Goal: Task Accomplishment & Management: Complete application form

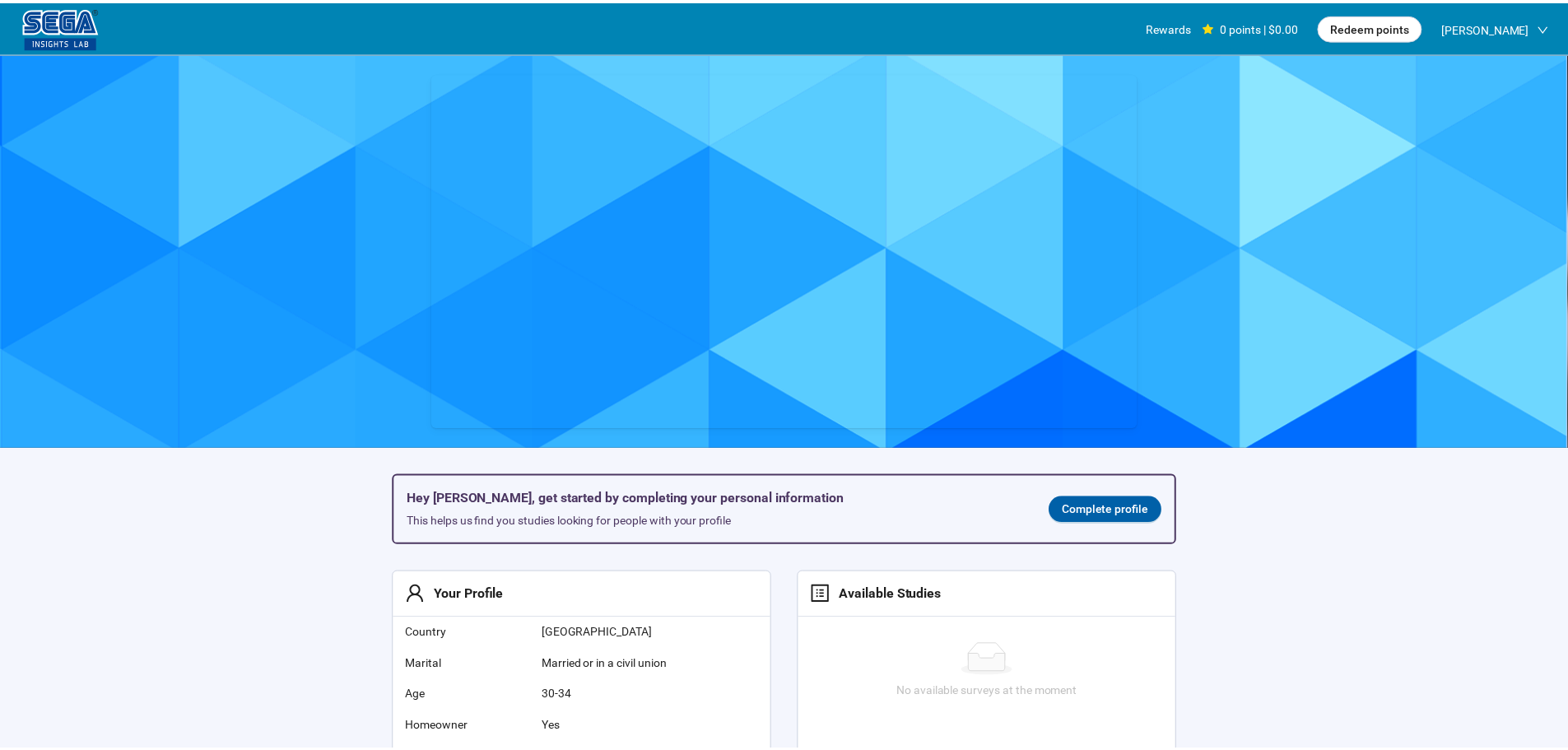
scroll to position [1, 0]
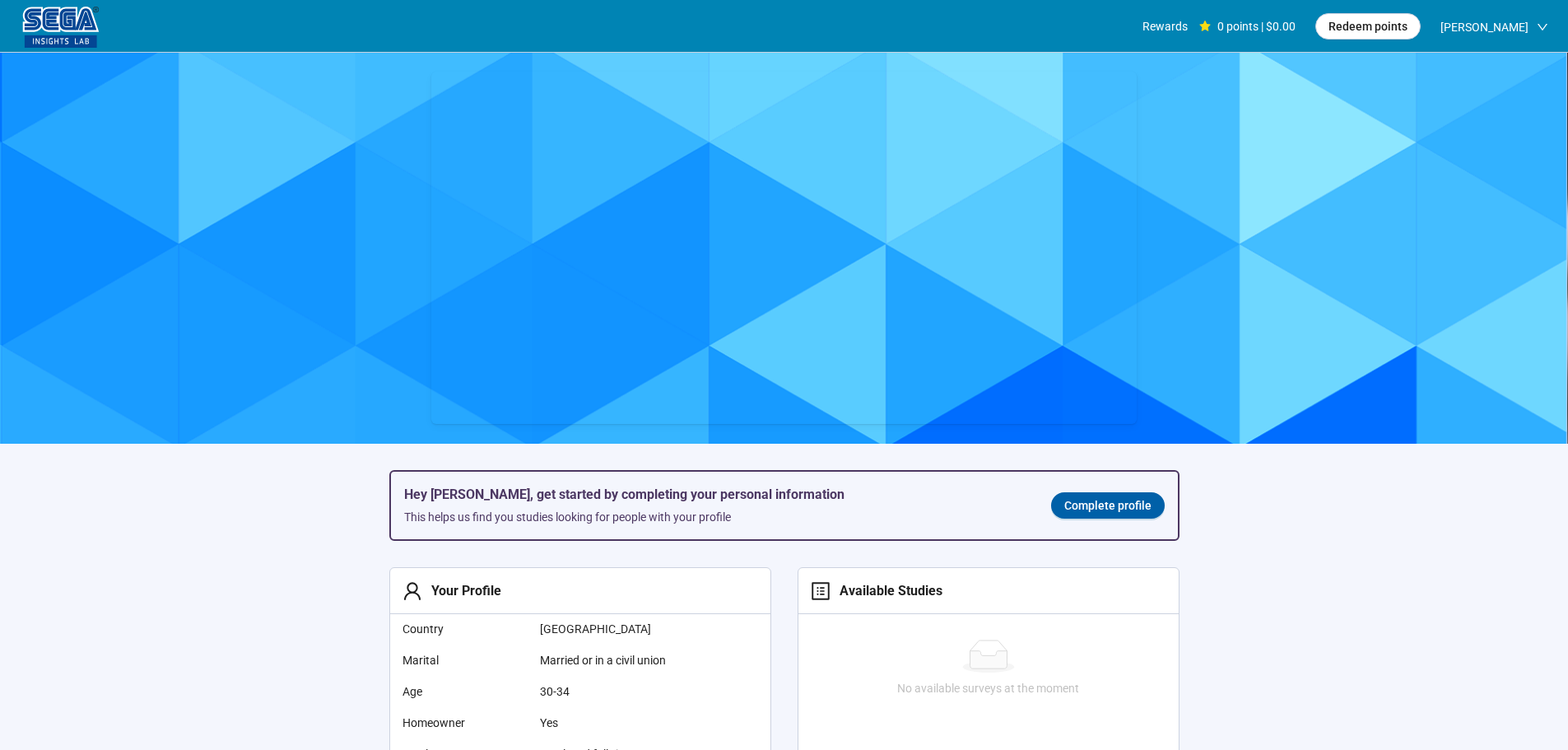
click at [1095, 501] on span "Complete profile" at bounding box center [1107, 506] width 87 height 18
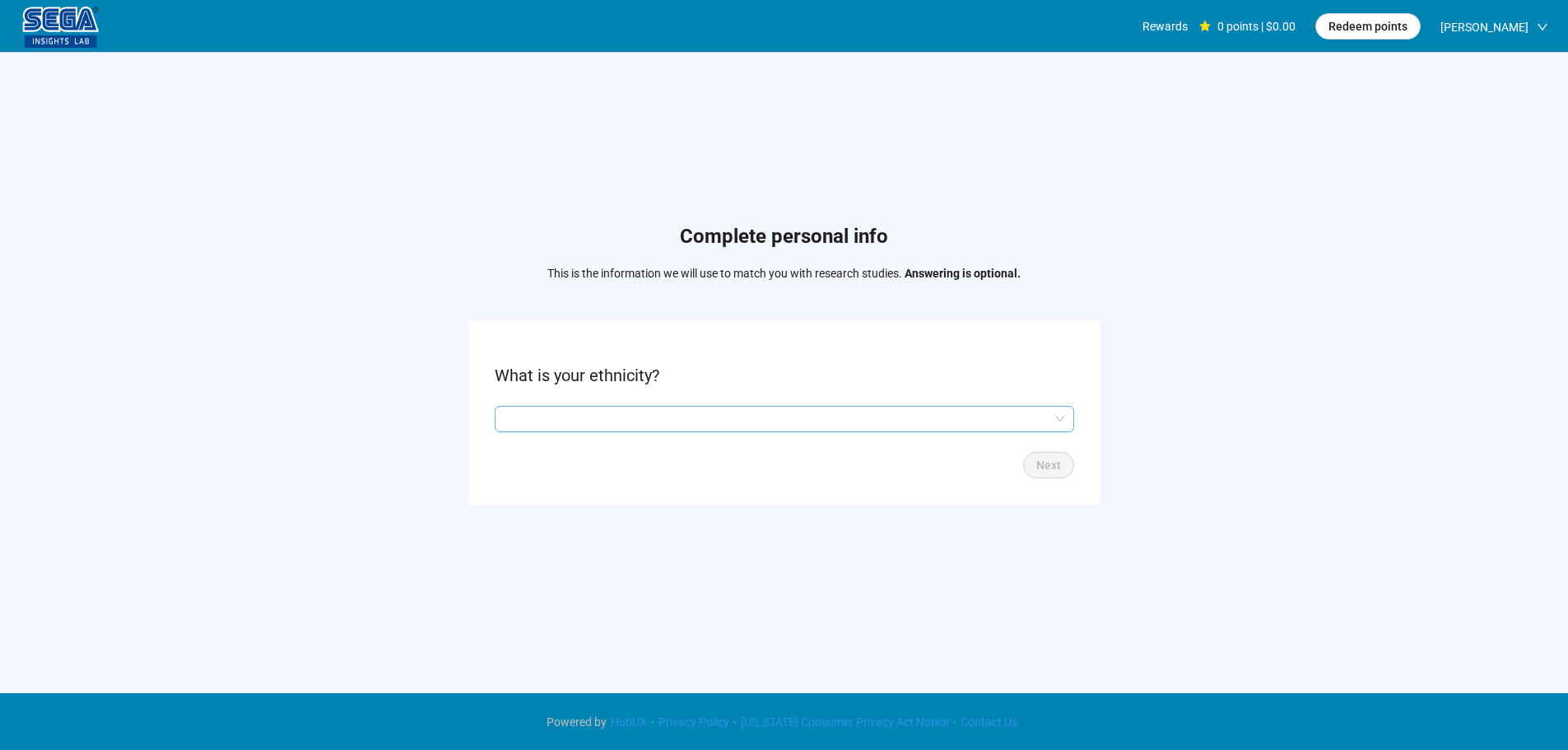
click at [621, 406] on form "What is your ethnicity? Next" at bounding box center [784, 412] width 632 height 184
click at [614, 427] on input "search" at bounding box center [784, 419] width 560 height 25
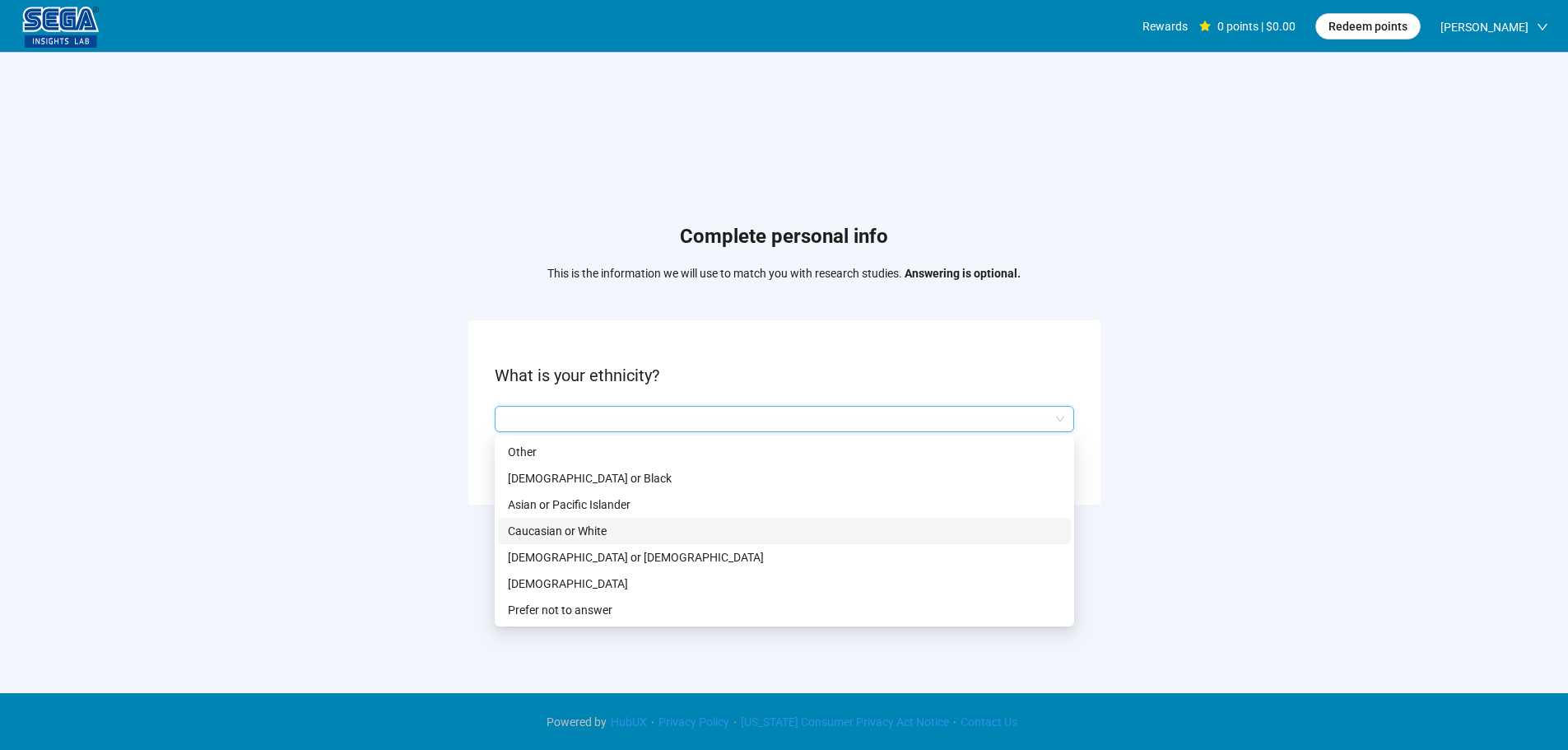
click at [614, 532] on p "Caucasian or White" at bounding box center [784, 532] width 553 height 18
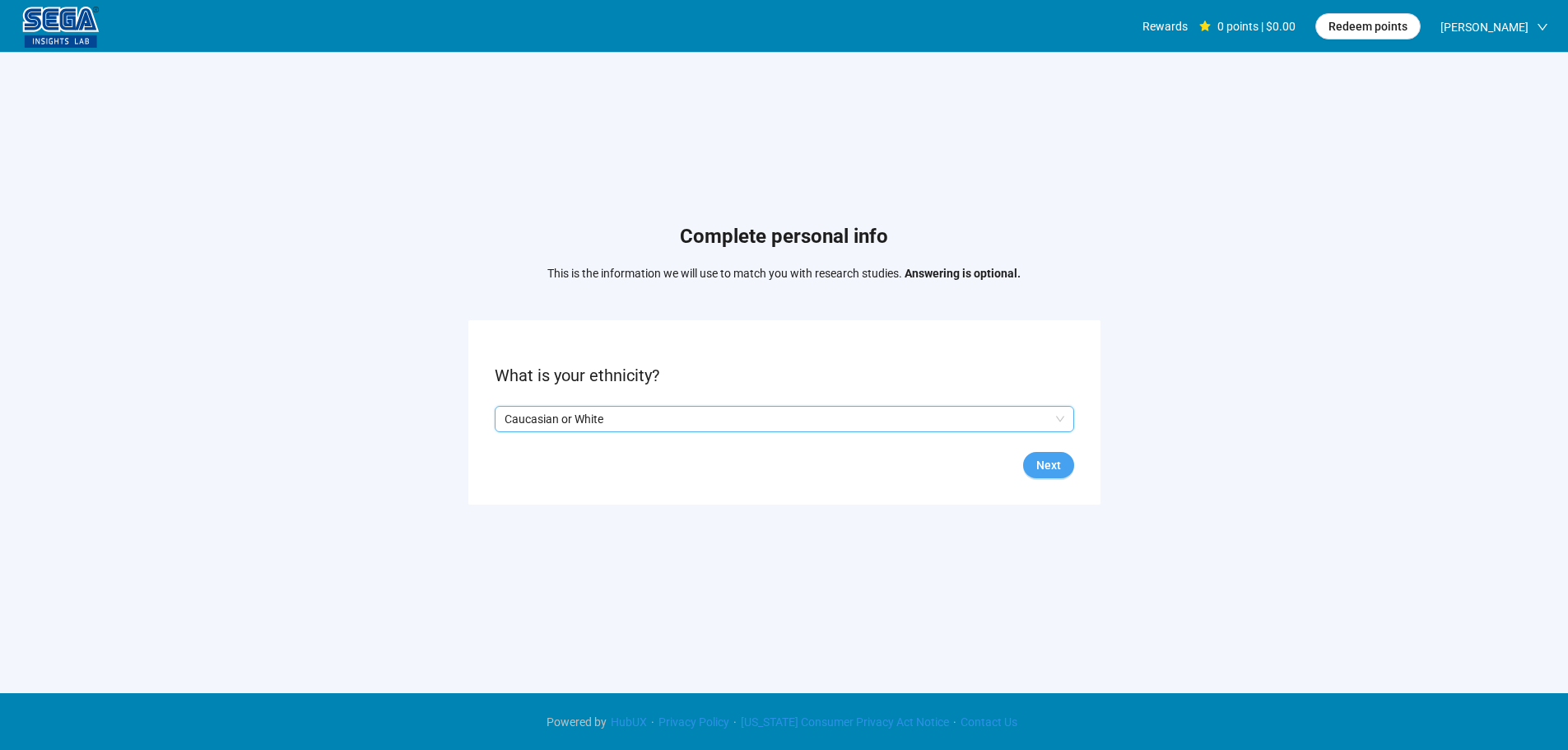
click at [1038, 460] on span "Next" at bounding box center [1049, 465] width 25 height 18
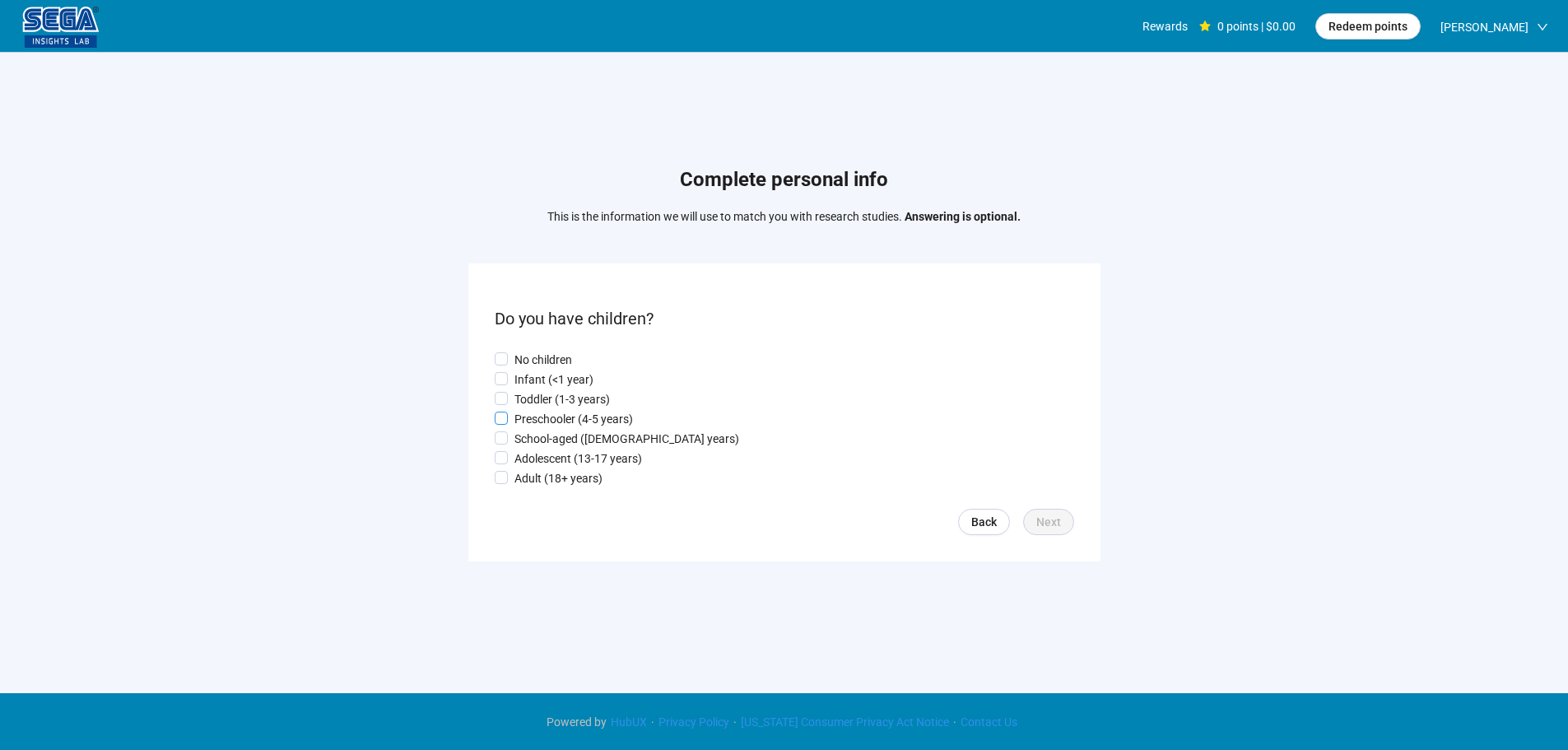
click at [595, 413] on p "Preschooler (4-5 years)" at bounding box center [573, 420] width 118 height 18
click at [1047, 526] on span "Next" at bounding box center [1049, 522] width 25 height 18
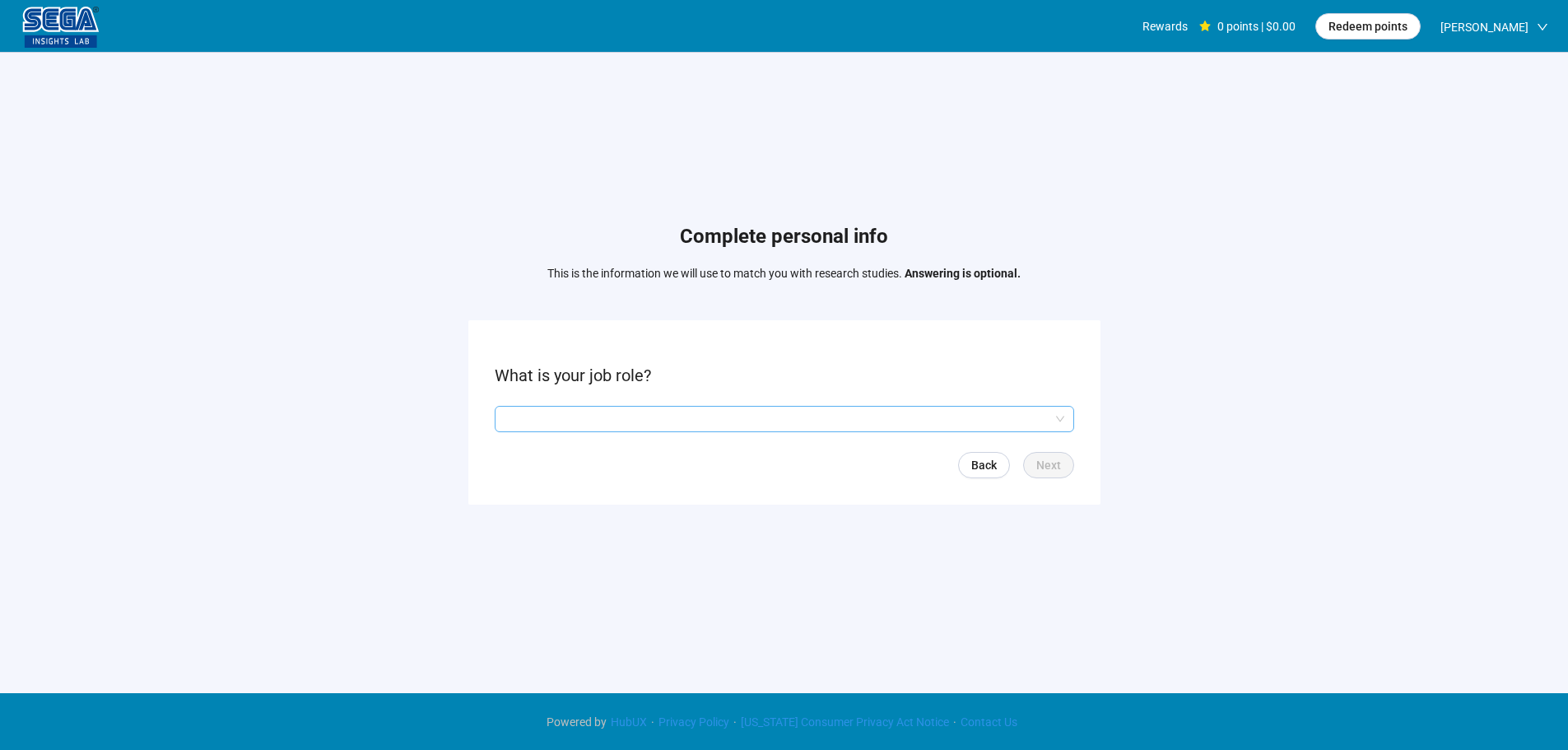
click at [570, 417] on input "search" at bounding box center [784, 419] width 560 height 25
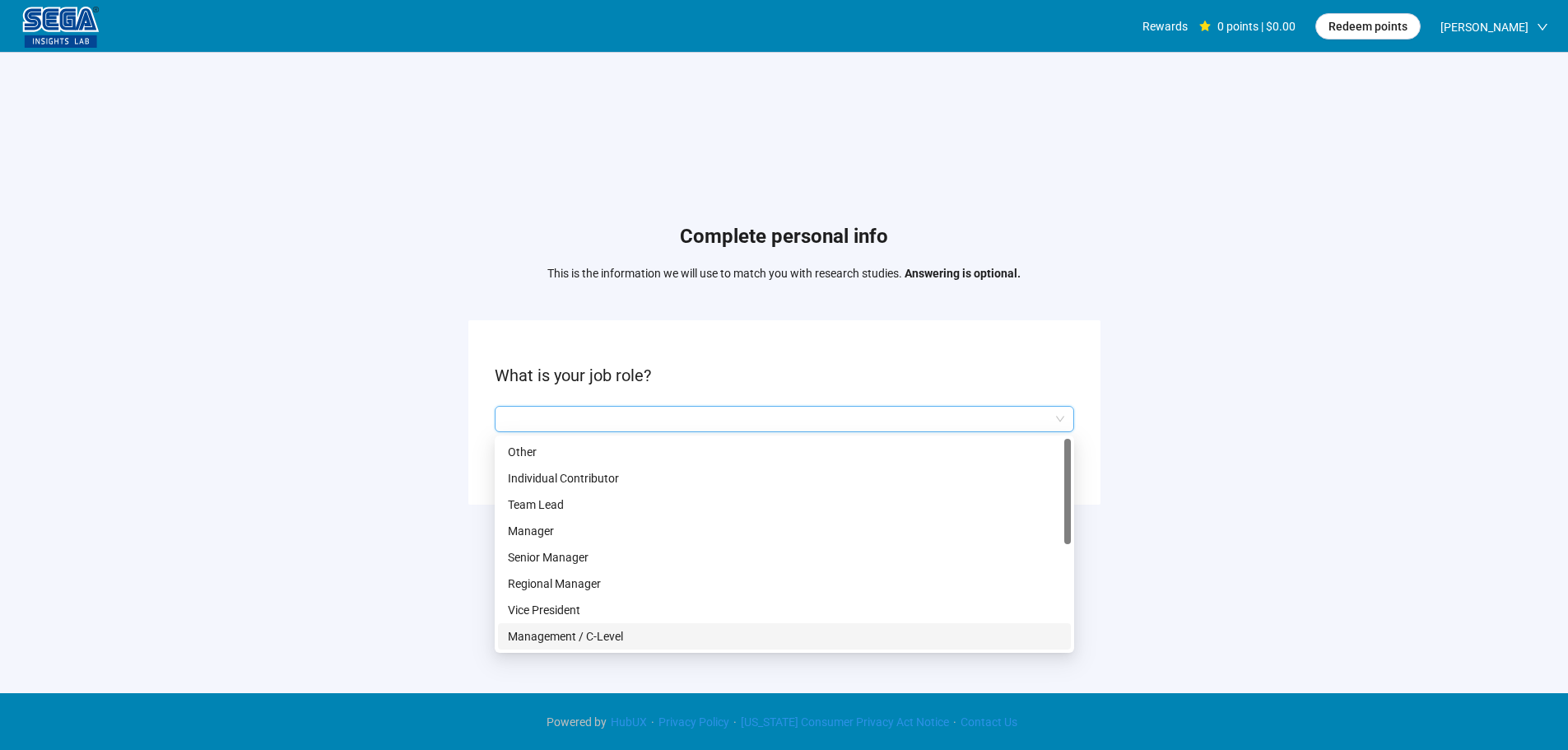
click at [603, 630] on p "Management / C-Level" at bounding box center [784, 637] width 553 height 18
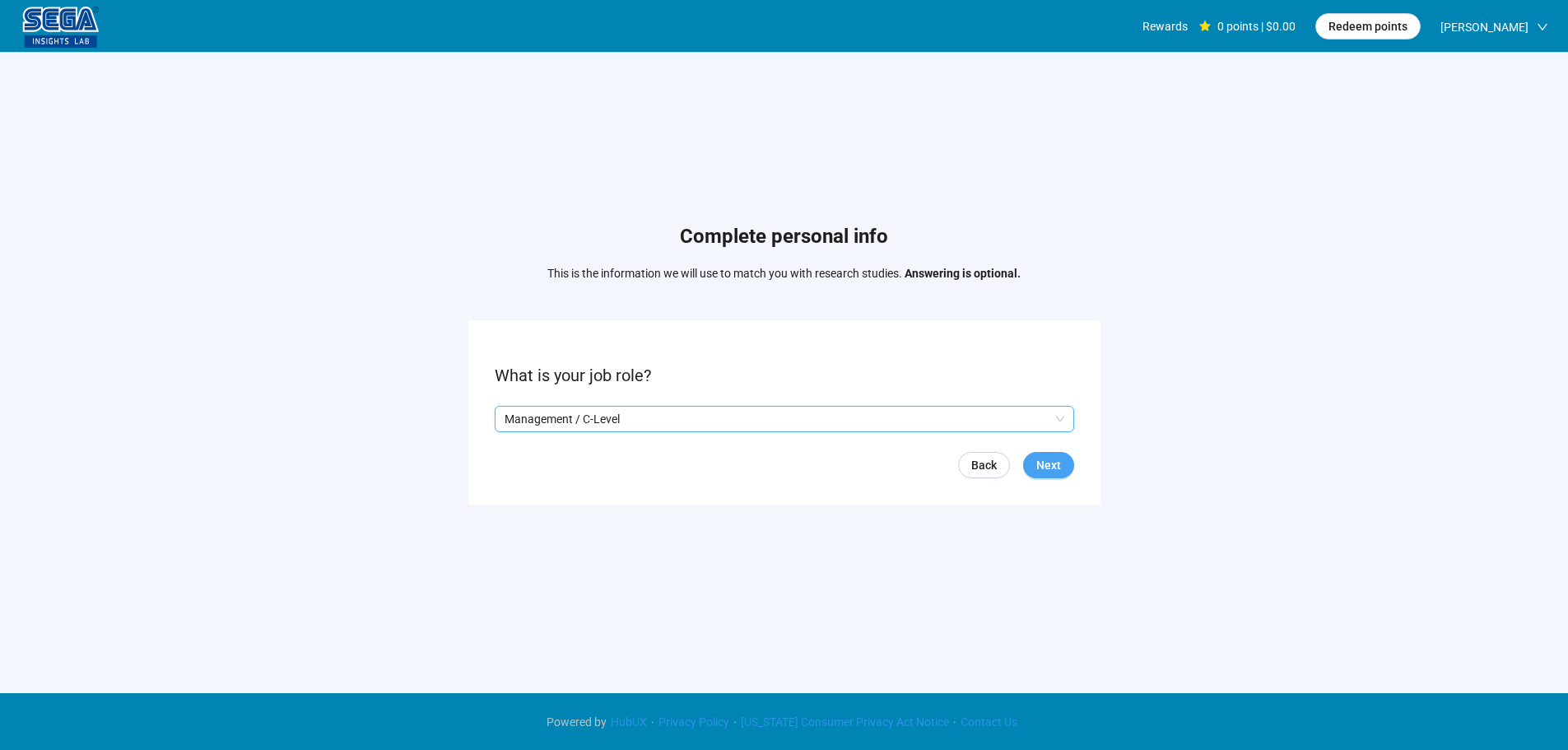
click at [1042, 465] on span "Next" at bounding box center [1049, 465] width 25 height 18
click at [703, 412] on input "search" at bounding box center [784, 419] width 560 height 25
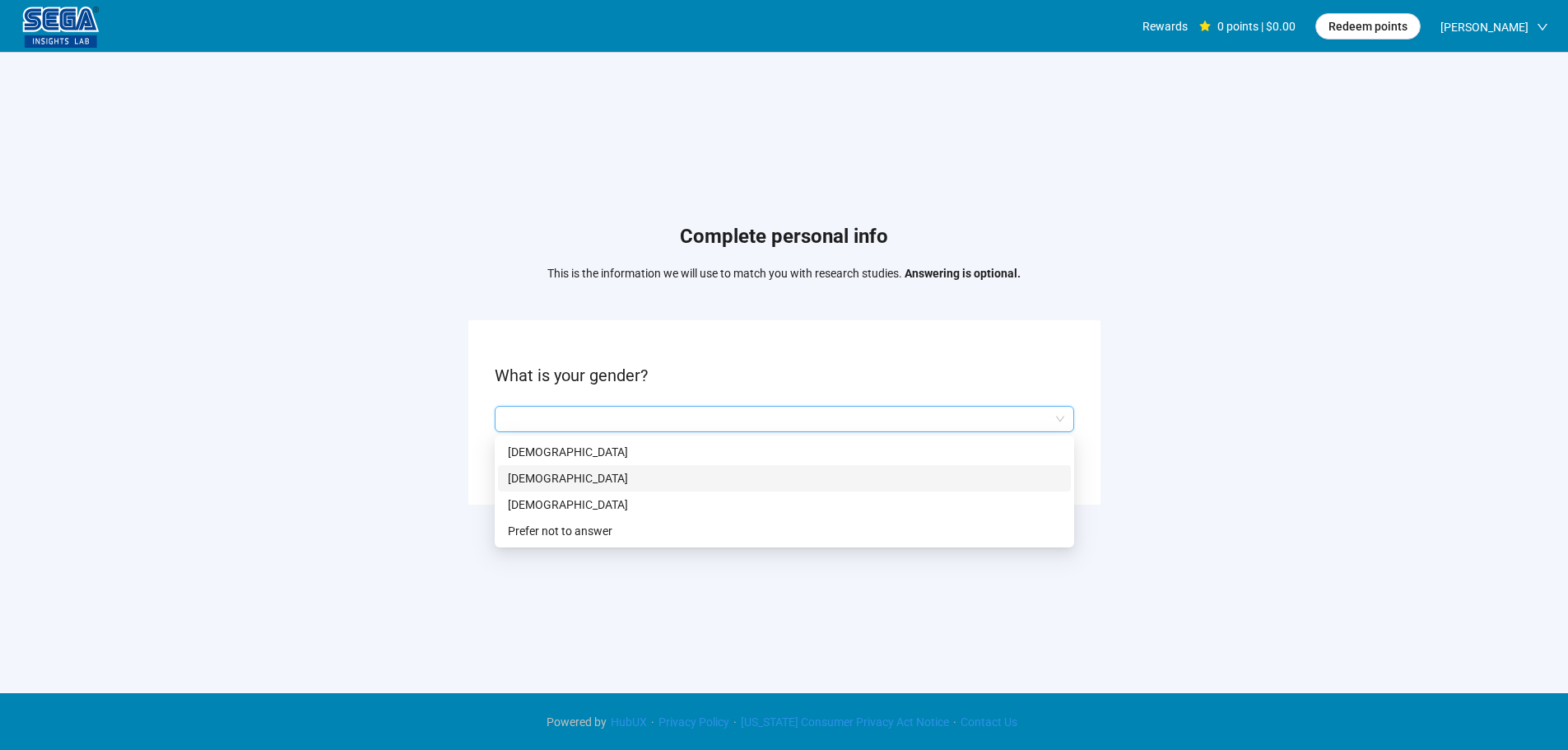
click at [577, 482] on p "[DEMOGRAPHIC_DATA]" at bounding box center [784, 478] width 553 height 18
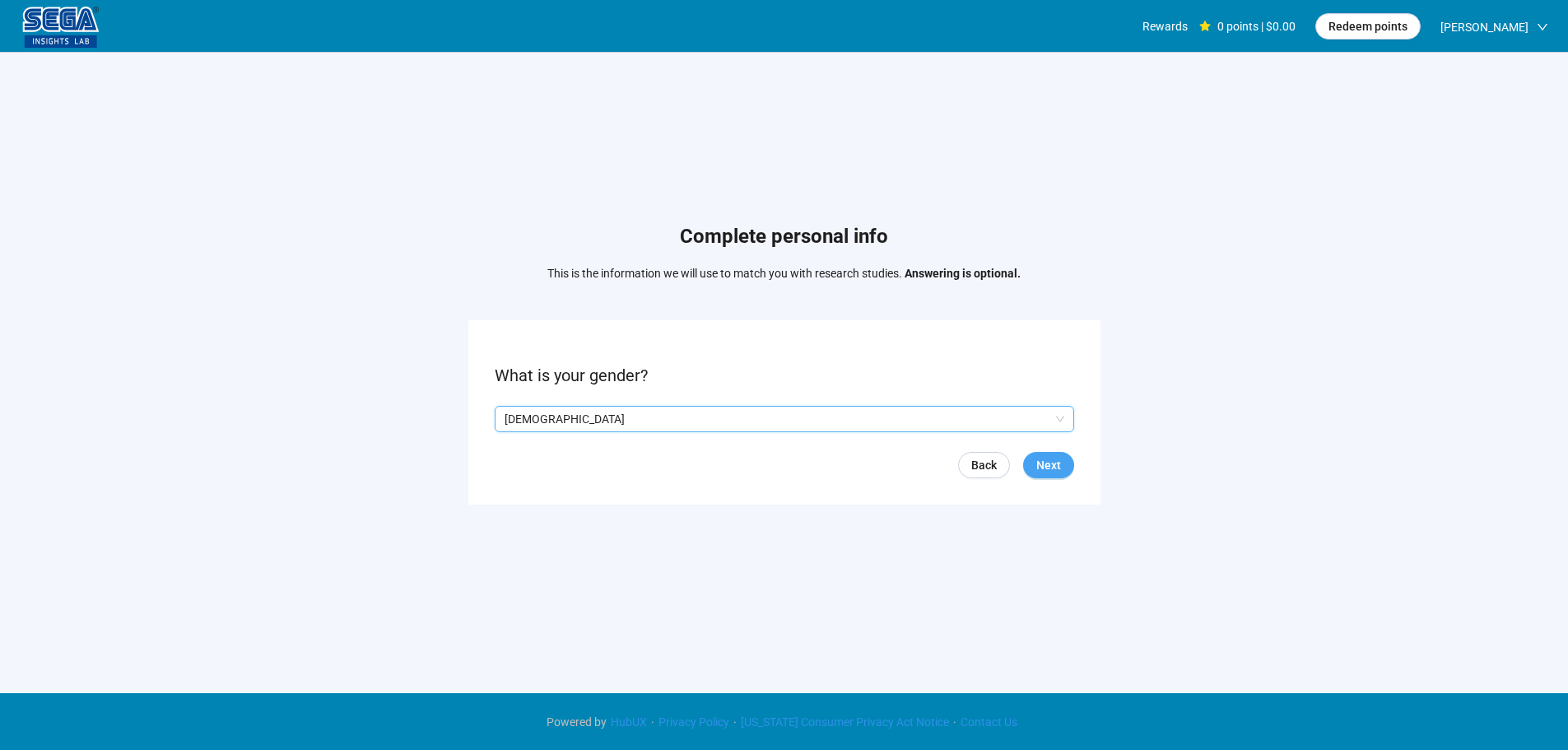
click at [1065, 474] on button "Next" at bounding box center [1049, 465] width 51 height 27
click at [528, 419] on input at bounding box center [531, 419] width 72 height 25
type input "**"
click at [1056, 470] on span "Next" at bounding box center [1049, 465] width 25 height 18
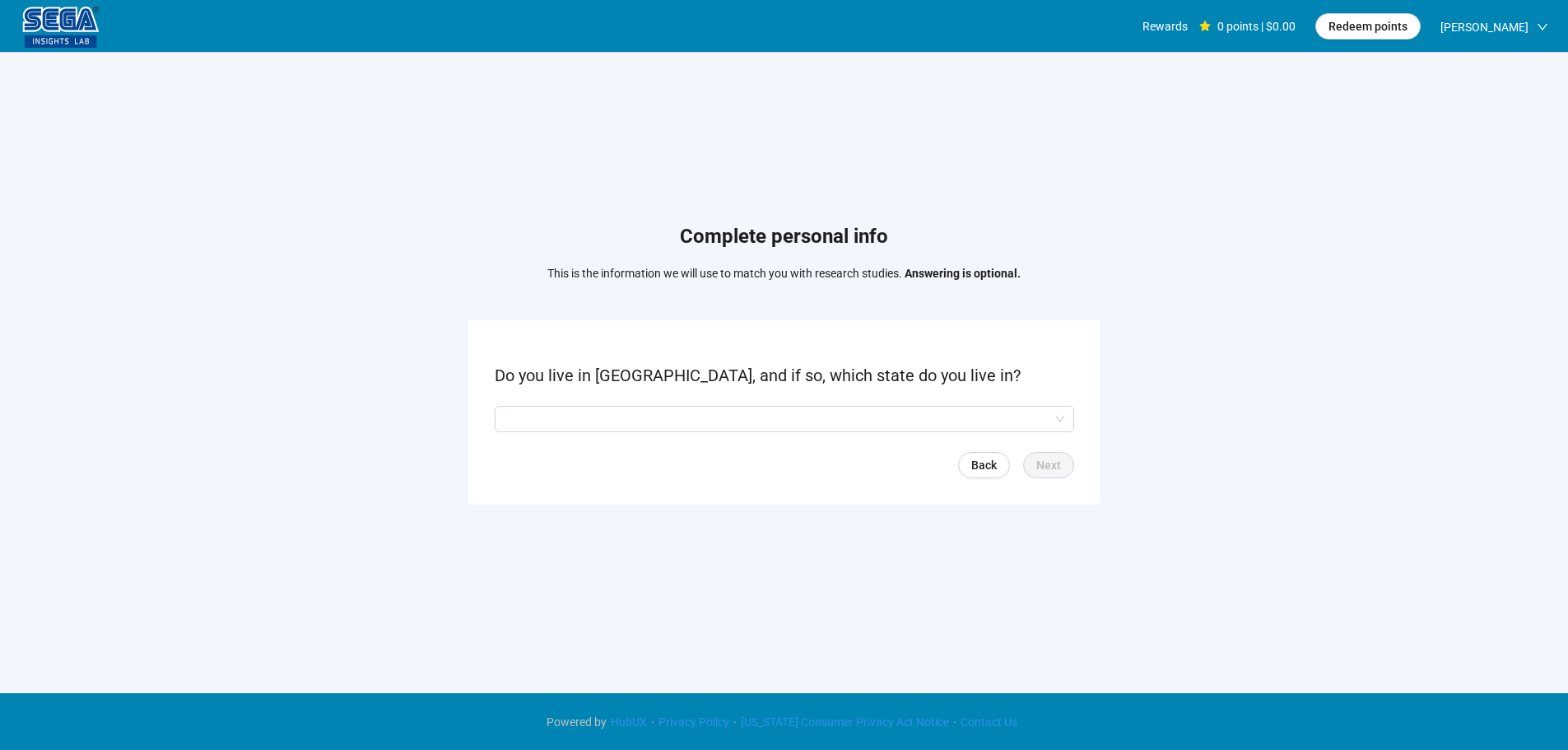
click at [551, 402] on form "Do you live in [GEOGRAPHIC_DATA], and if so, which state do you live in? Back N…" at bounding box center [784, 412] width 632 height 184
click at [561, 419] on input "search" at bounding box center [784, 419] width 560 height 25
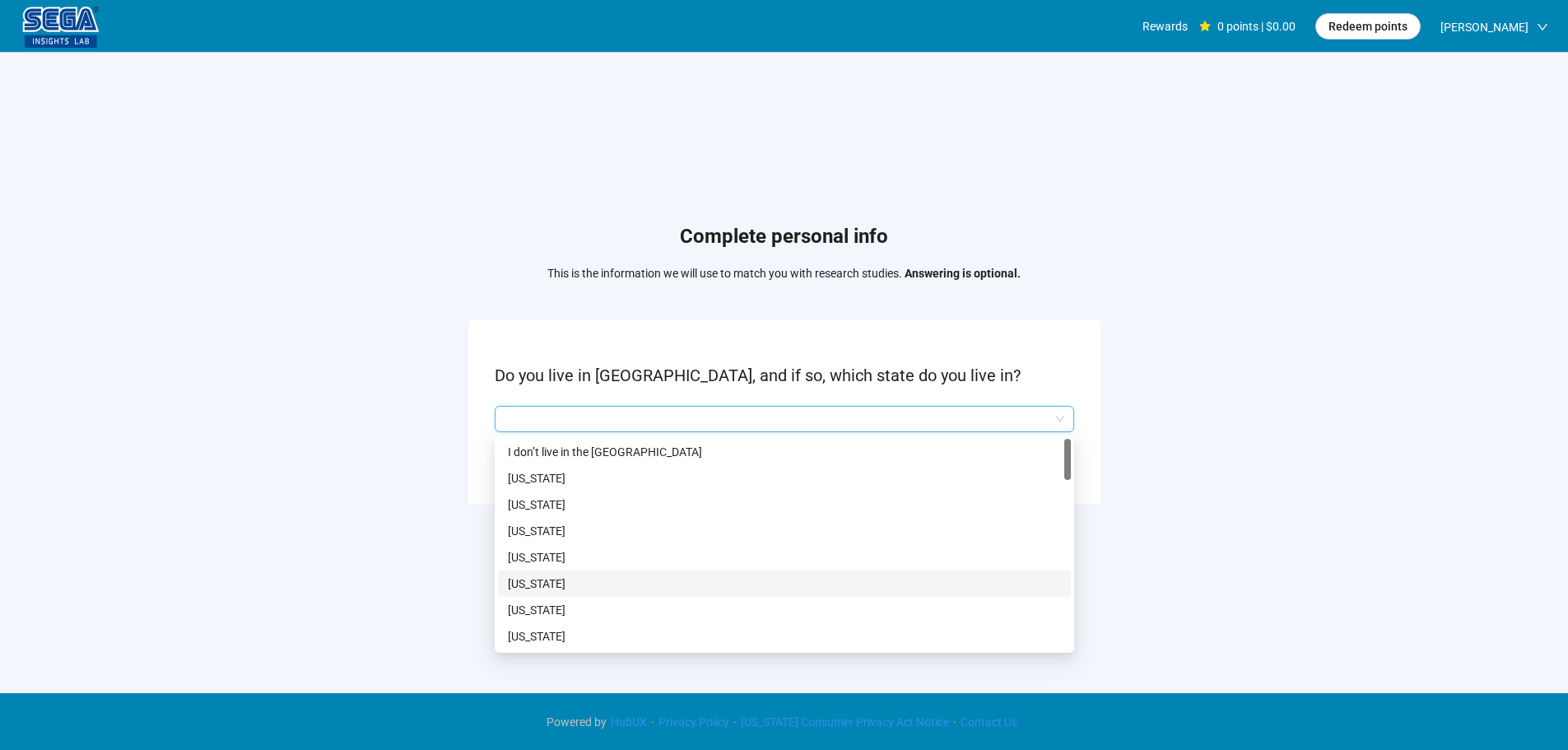
click at [559, 580] on p "[US_STATE]" at bounding box center [784, 584] width 553 height 18
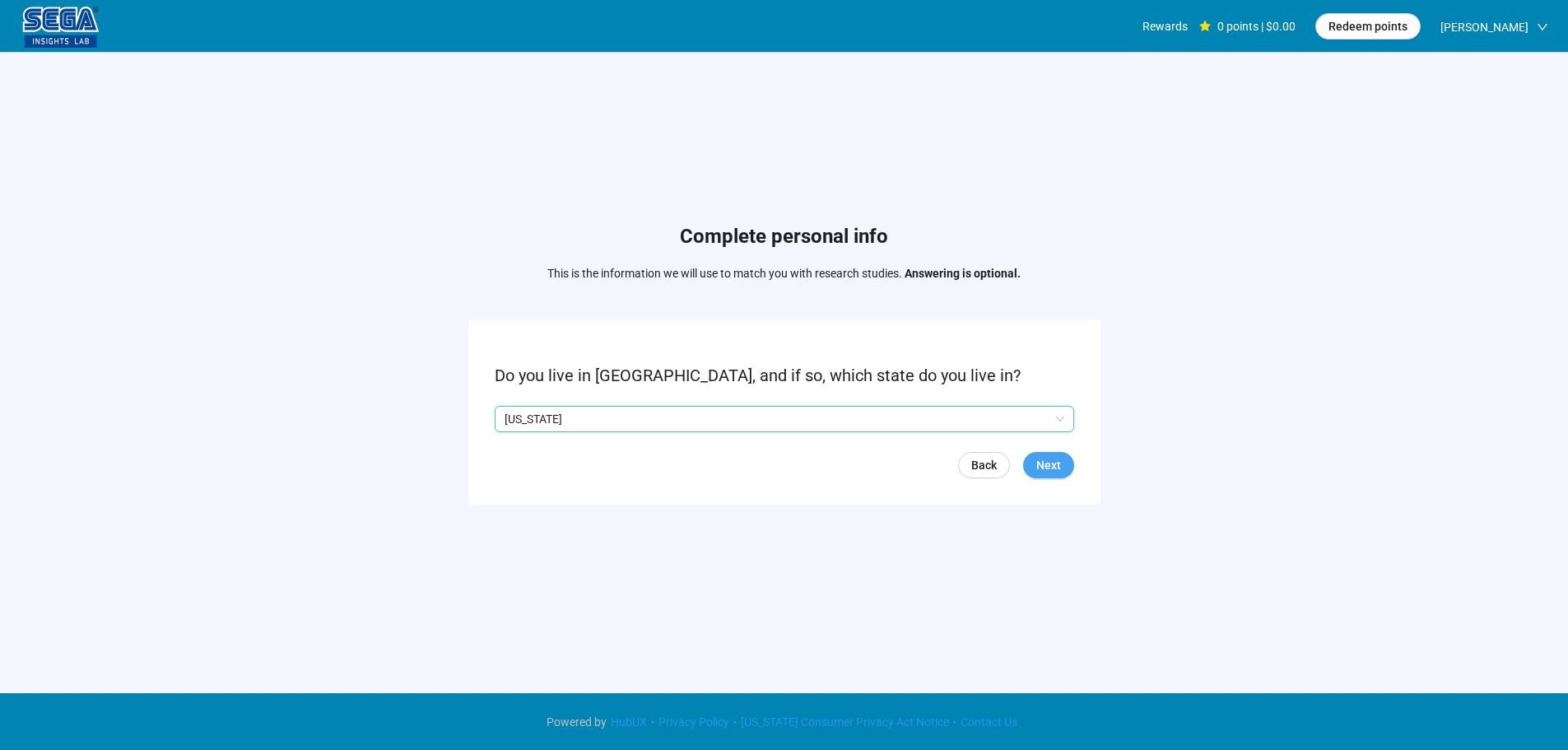
click at [1062, 466] on button "Next" at bounding box center [1049, 465] width 51 height 27
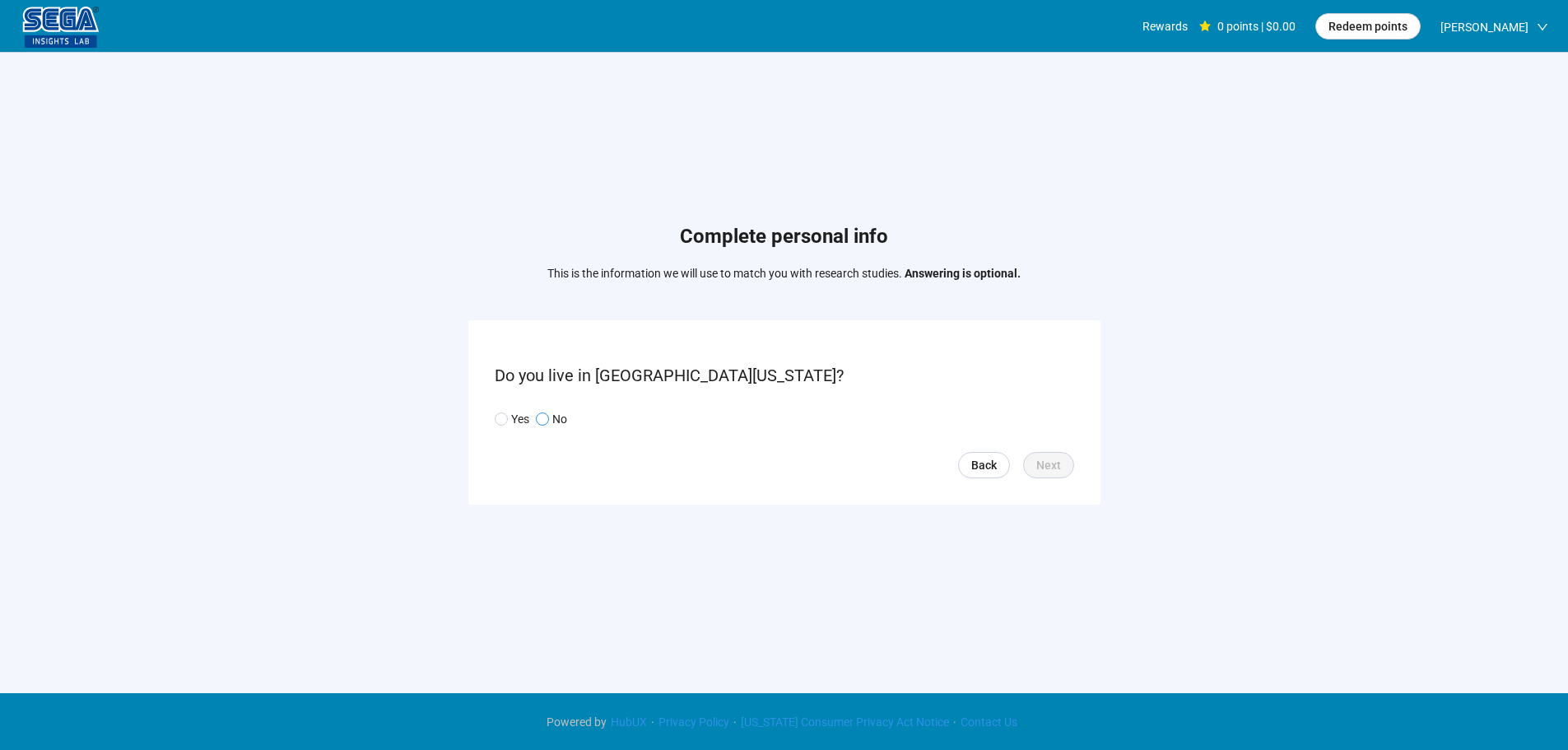
click at [554, 420] on p "No" at bounding box center [560, 420] width 15 height 18
click at [517, 422] on p "Yes" at bounding box center [520, 420] width 18 height 18
click at [1054, 465] on span "Next" at bounding box center [1049, 465] width 25 height 18
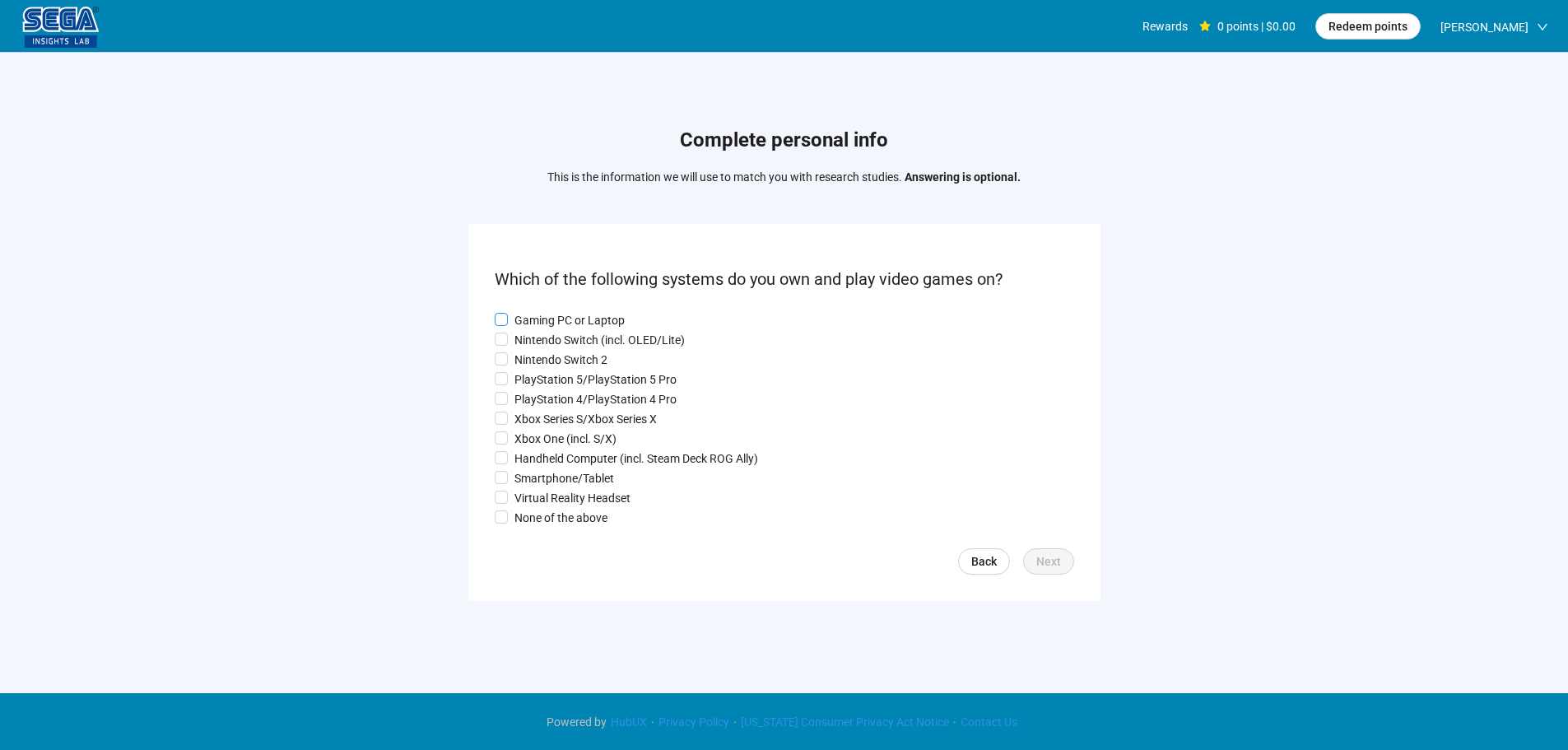
click at [542, 311] on p "Gaming PC or Laptop" at bounding box center [570, 320] width 110 height 18
drag, startPoint x: 522, startPoint y: 344, endPoint x: 525, endPoint y: 375, distance: 31.1
click at [522, 348] on div "Gaming PC or Laptop Nintendo Switch (incl. OLED/Lite) Nintendo Switch 2 PlaySta…" at bounding box center [784, 419] width 580 height 216
click at [524, 381] on p "PlayStation 5/PlayStation 5 Pro" at bounding box center [595, 380] width 162 height 18
click at [530, 430] on div "Gaming PC or Laptop Nintendo Switch (incl. OLED/Lite) Nintendo Switch 2 PlaySta…" at bounding box center [784, 419] width 580 height 216
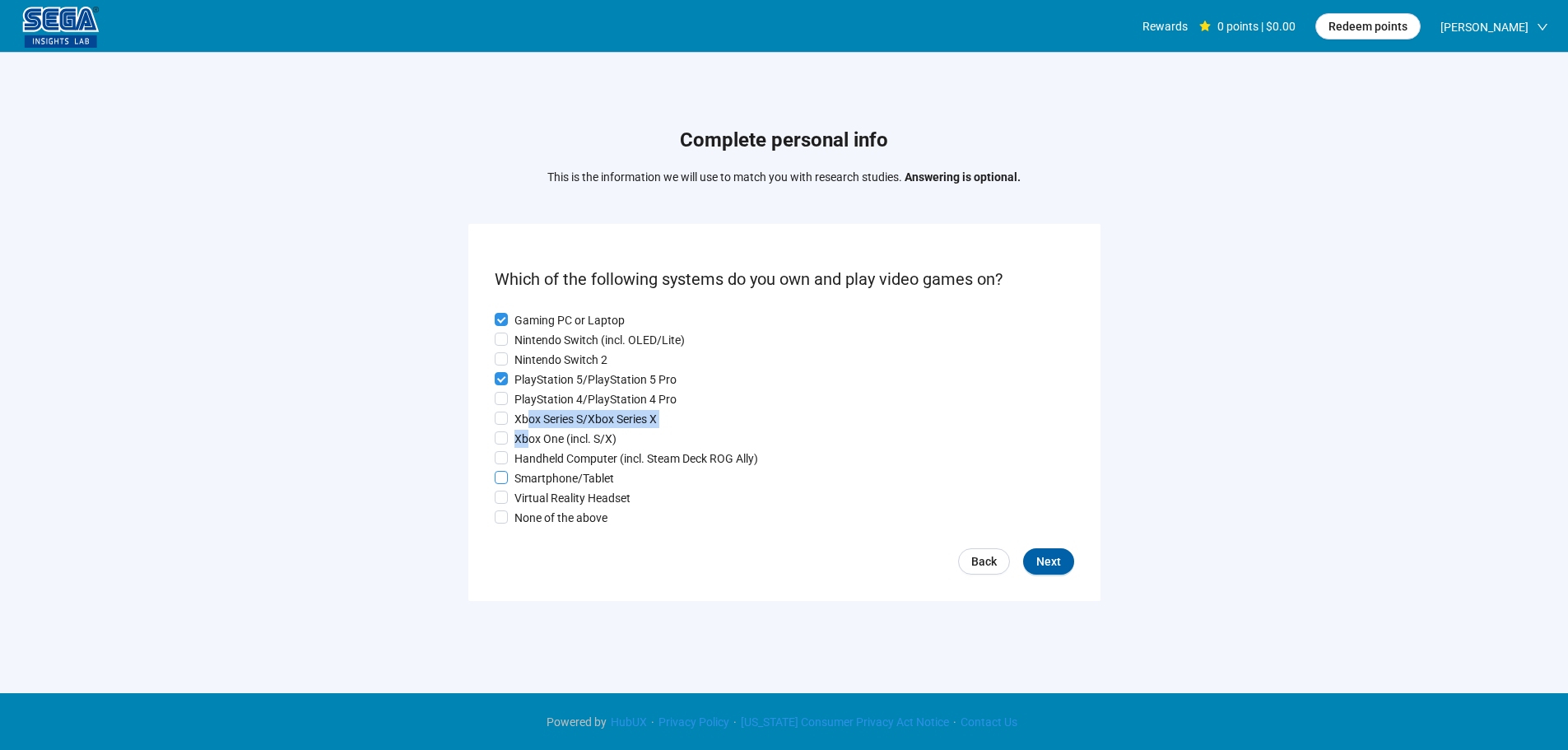
click at [533, 482] on p "Smartphone/Tablet" at bounding box center [564, 478] width 100 height 18
click at [539, 414] on p "Xbox Series S/Xbox Series X" at bounding box center [585, 420] width 142 height 18
click at [538, 396] on p "PlayStation 4/PlayStation 4 Pro" at bounding box center [595, 399] width 162 height 18
click at [541, 341] on p "Nintendo Switch (incl. OLED/Lite)" at bounding box center [600, 341] width 171 height 18
click at [567, 462] on p "Handheld Computer (incl. Steam Deck ROG Ally)" at bounding box center [637, 459] width 244 height 18
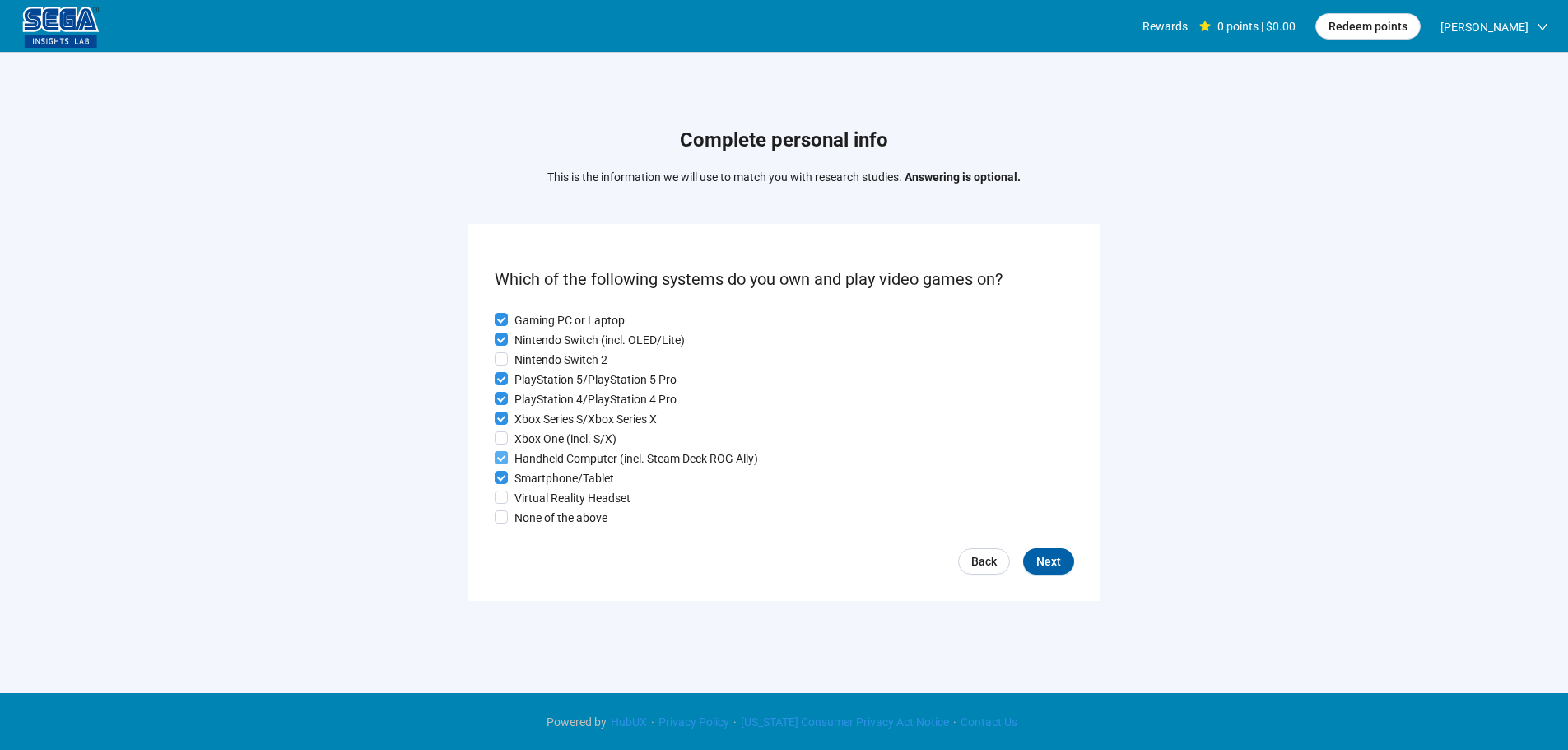
drag, startPoint x: 561, startPoint y: 442, endPoint x: 575, endPoint y: 455, distance: 19.1
click at [560, 442] on p "Xbox One (incl. S/X)" at bounding box center [565, 439] width 102 height 18
click at [582, 501] on p "Virtual Reality Headset" at bounding box center [573, 498] width 117 height 18
click at [1049, 561] on span "Next" at bounding box center [1049, 562] width 25 height 18
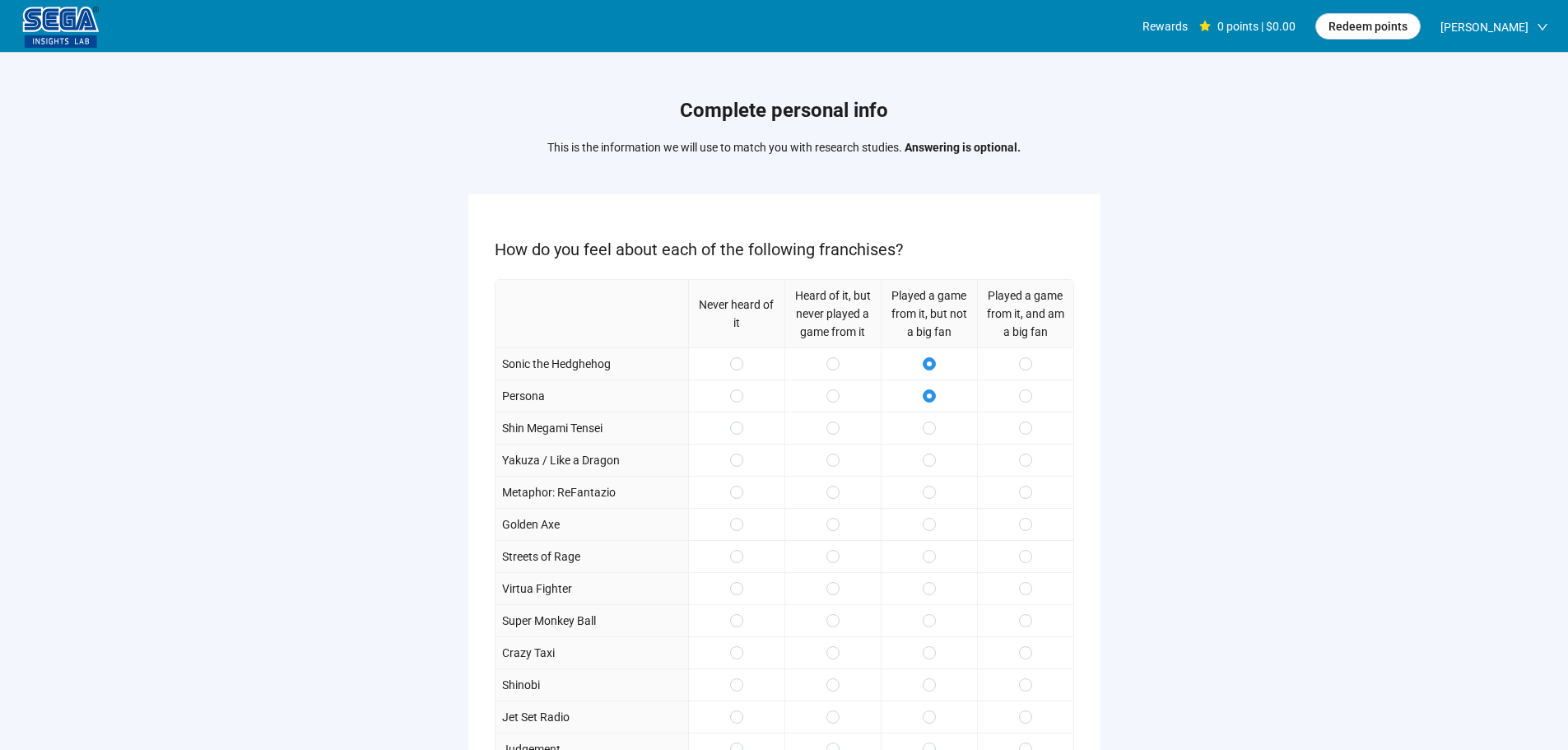
drag, startPoint x: 1033, startPoint y: 423, endPoint x: 1024, endPoint y: 451, distance: 29.4
click at [1032, 424] on div at bounding box center [1025, 428] width 96 height 32
click at [1024, 453] on label at bounding box center [1026, 461] width 13 height 18
click at [1022, 482] on div at bounding box center [1025, 492] width 96 height 32
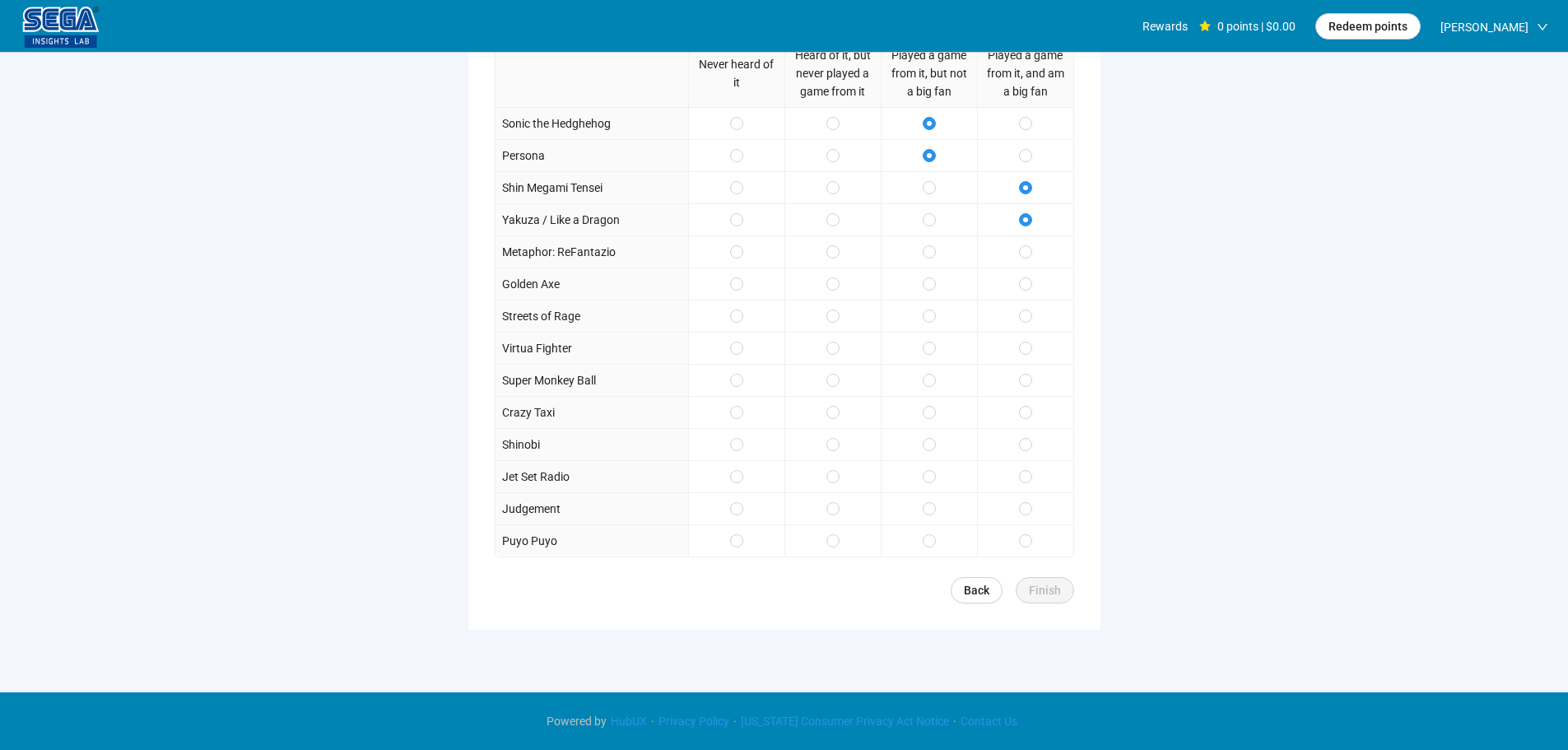
click at [933, 306] on div at bounding box center [929, 316] width 96 height 32
click at [930, 322] on label at bounding box center [929, 317] width 13 height 18
click at [928, 375] on label at bounding box center [929, 381] width 13 height 18
click at [928, 395] on div at bounding box center [929, 380] width 96 height 32
click at [1023, 443] on span at bounding box center [1026, 444] width 13 height 13
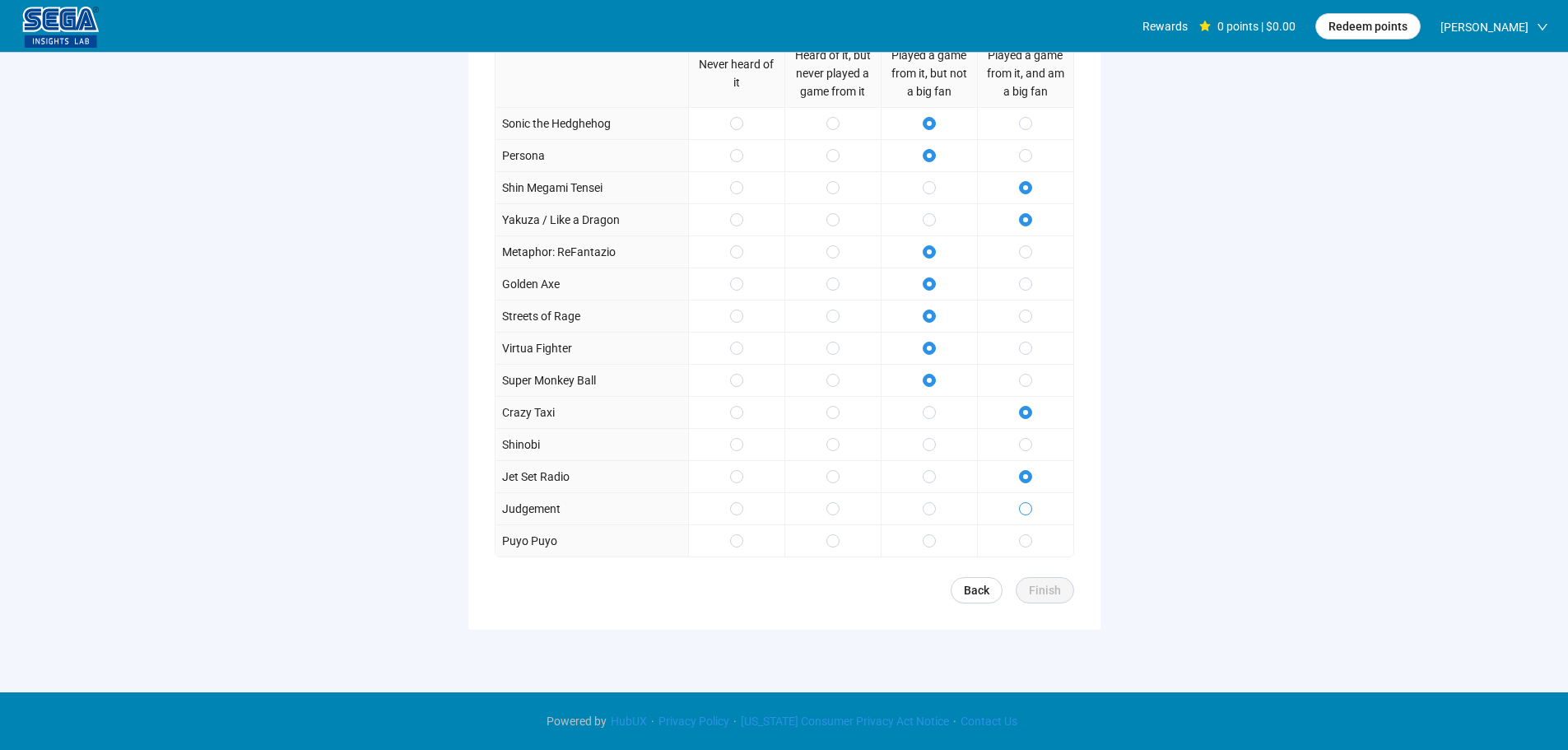
click at [1021, 518] on label at bounding box center [1026, 509] width 13 height 18
click at [1020, 543] on span at bounding box center [1026, 541] width 13 height 13
click at [1039, 598] on span "Finish" at bounding box center [1045, 591] width 32 height 18
